Goal: Find contact information: Find contact information

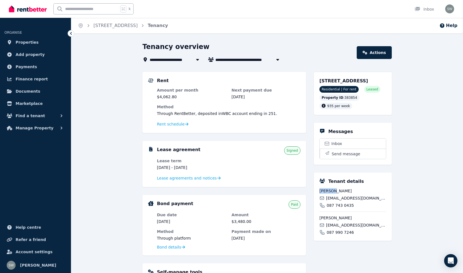
drag, startPoint x: 320, startPoint y: 197, endPoint x: 334, endPoint y: 197, distance: 13.9
click at [334, 194] on span "[PERSON_NAME]" at bounding box center [353, 191] width 67 height 6
click at [329, 201] on span "[EMAIL_ADDRESS][DOMAIN_NAME]" at bounding box center [356, 199] width 60 height 6
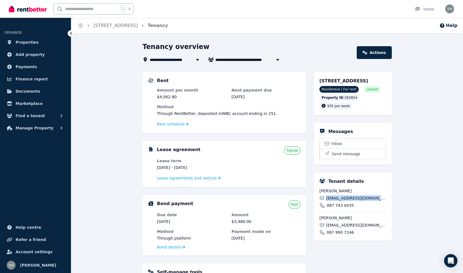
copy div "[EMAIL_ADDRESS][DOMAIN_NAME]"
click at [328, 221] on span "[PERSON_NAME]" at bounding box center [353, 218] width 67 height 6
copy span "[PERSON_NAME]"
click at [340, 229] on div "[PERSON_NAME] [PERSON_NAME][EMAIL_ADDRESS][DOMAIN_NAME] 087 990 7246" at bounding box center [353, 224] width 67 height 24
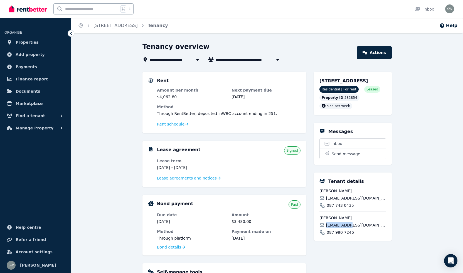
click at [340, 229] on div "[PERSON_NAME] [PERSON_NAME][EMAIL_ADDRESS][DOMAIN_NAME] 087 990 7246" at bounding box center [353, 224] width 67 height 24
click at [340, 228] on span "[EMAIL_ADDRESS][DOMAIN_NAME]" at bounding box center [356, 226] width 60 height 6
